Goal: Check status

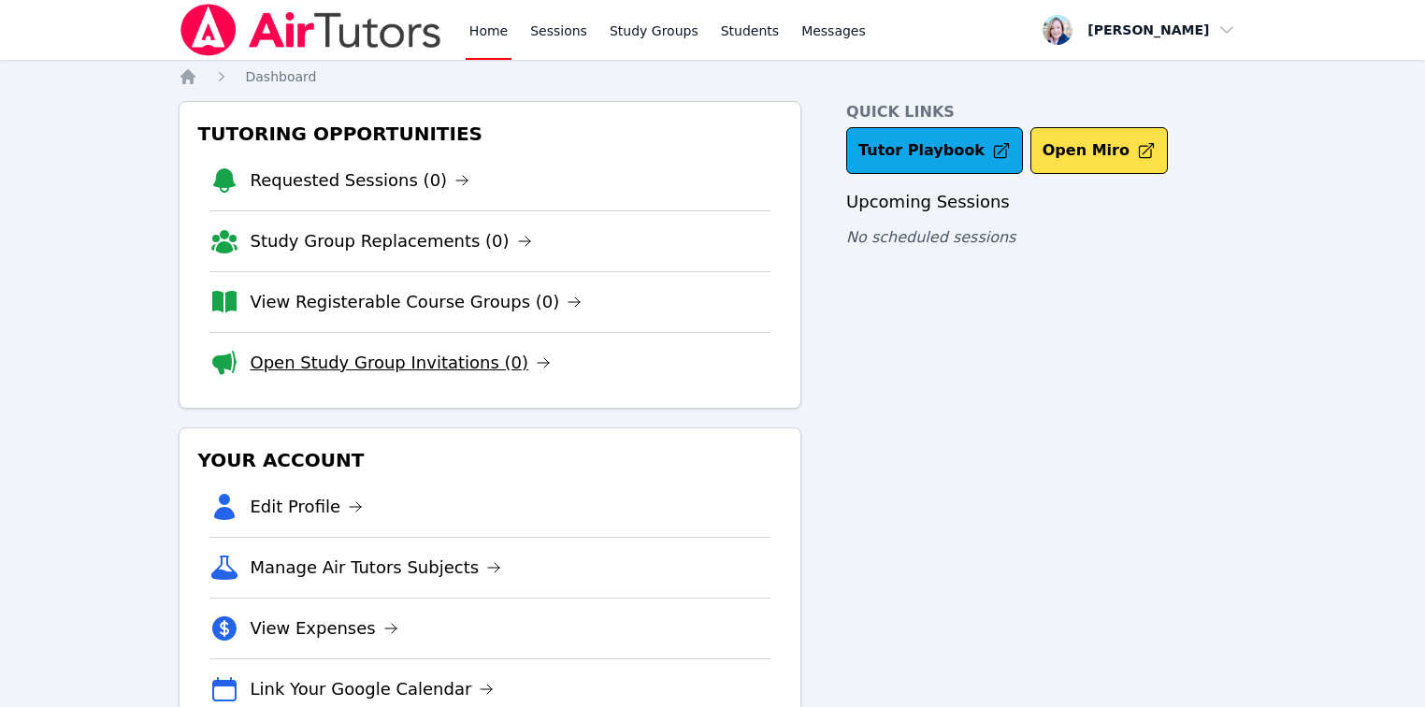
click at [441, 374] on link "Open Study Group Invitations (0)" at bounding box center [401, 363] width 301 height 26
